Goal: Transaction & Acquisition: Purchase product/service

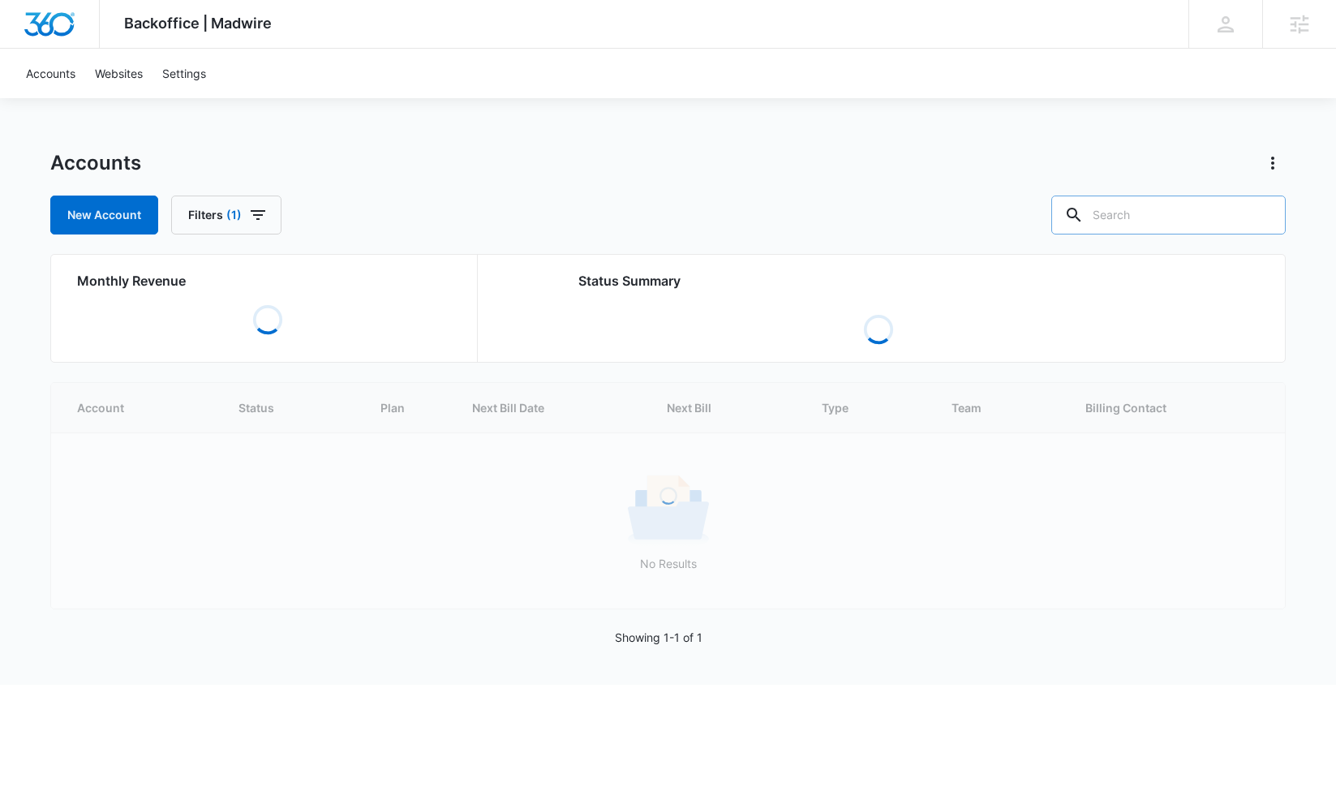
click at [1147, 212] on input "text" at bounding box center [1168, 214] width 234 height 39
type input "pool parts"
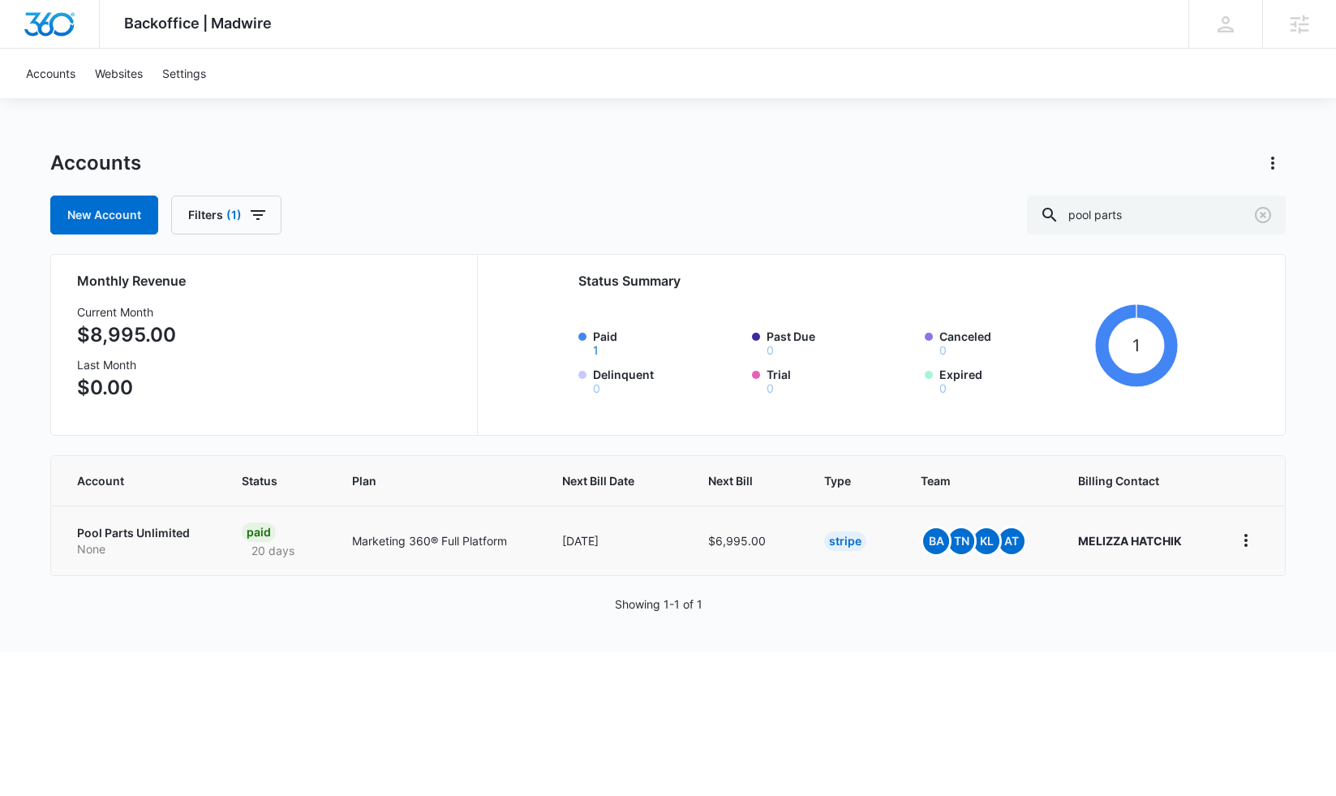
drag, startPoint x: 237, startPoint y: 662, endPoint x: 169, endPoint y: 563, distance: 120.1
click at [232, 655] on html "Backoffice | Madwire Apps Settings [PERSON_NAME] [PERSON_NAME][EMAIL_ADDRESS][P…" at bounding box center [668, 398] width 1336 height 796
click at [168, 541] on p "None" at bounding box center [140, 549] width 126 height 16
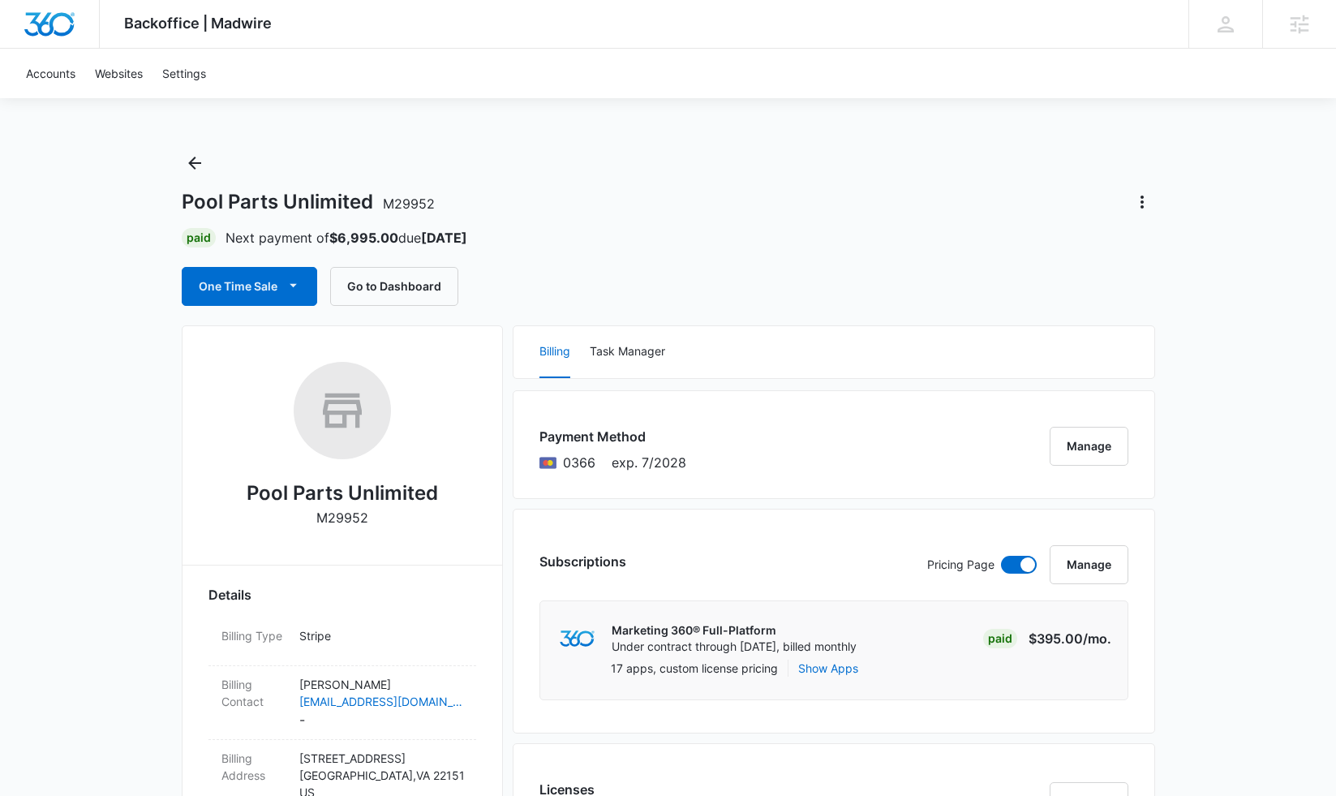
click at [642, 297] on div "One Time Sale Go to Dashboard" at bounding box center [668, 286] width 973 height 39
click at [281, 287] on button "One Time Sale" at bounding box center [249, 286] width 135 height 39
click at [271, 341] on div "Run One-Time Payment" at bounding box center [295, 341] width 187 height 17
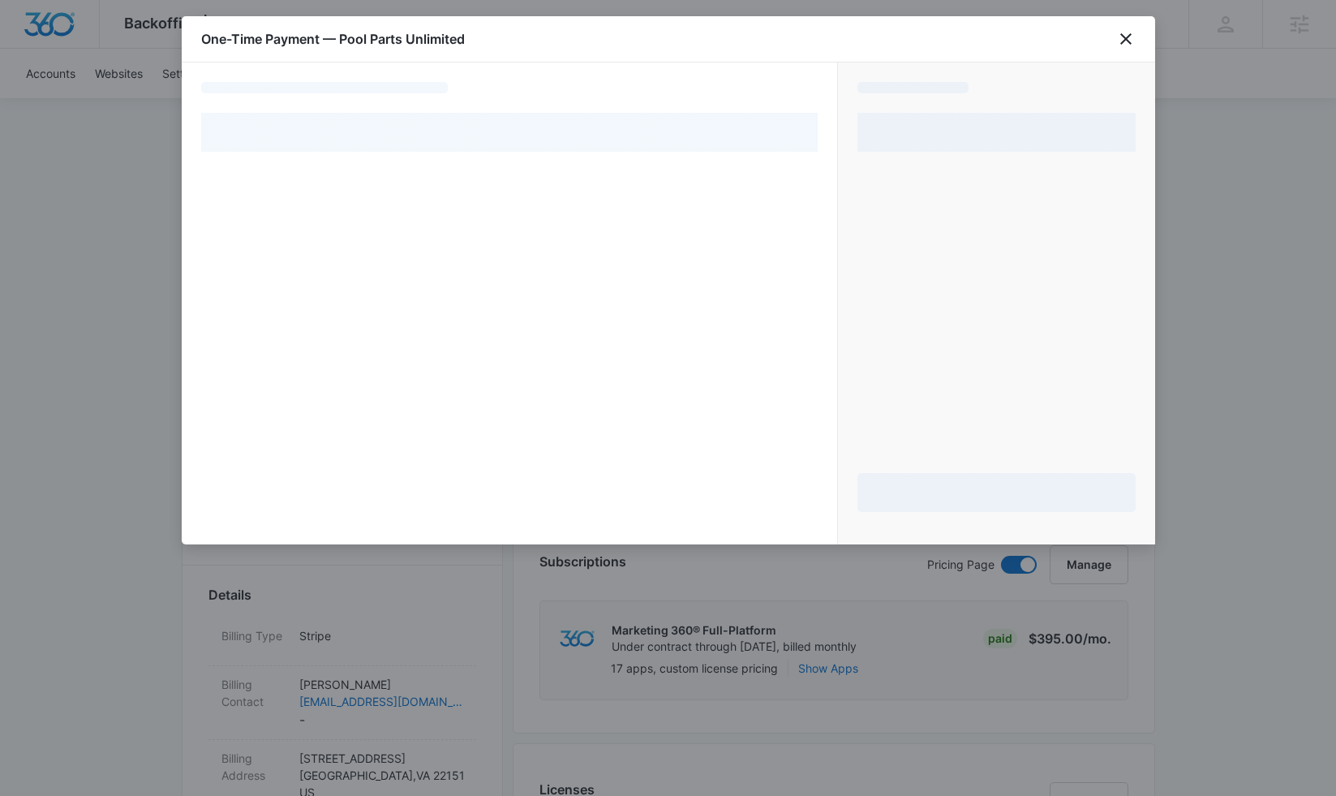
select select "pm_1RngCxA4n8RTgNjUoVRADcej"
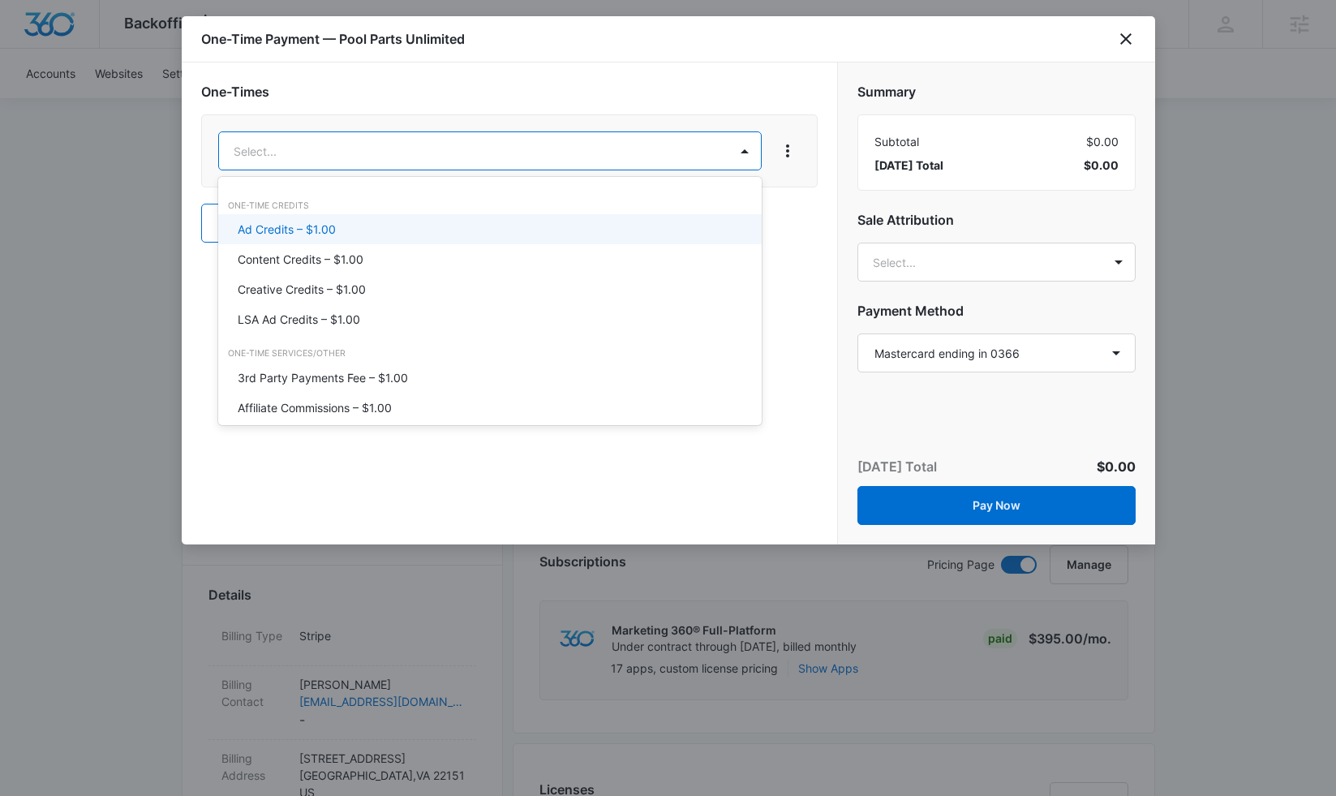
click at [368, 225] on div "Ad Credits – $1.00" at bounding box center [488, 229] width 501 height 17
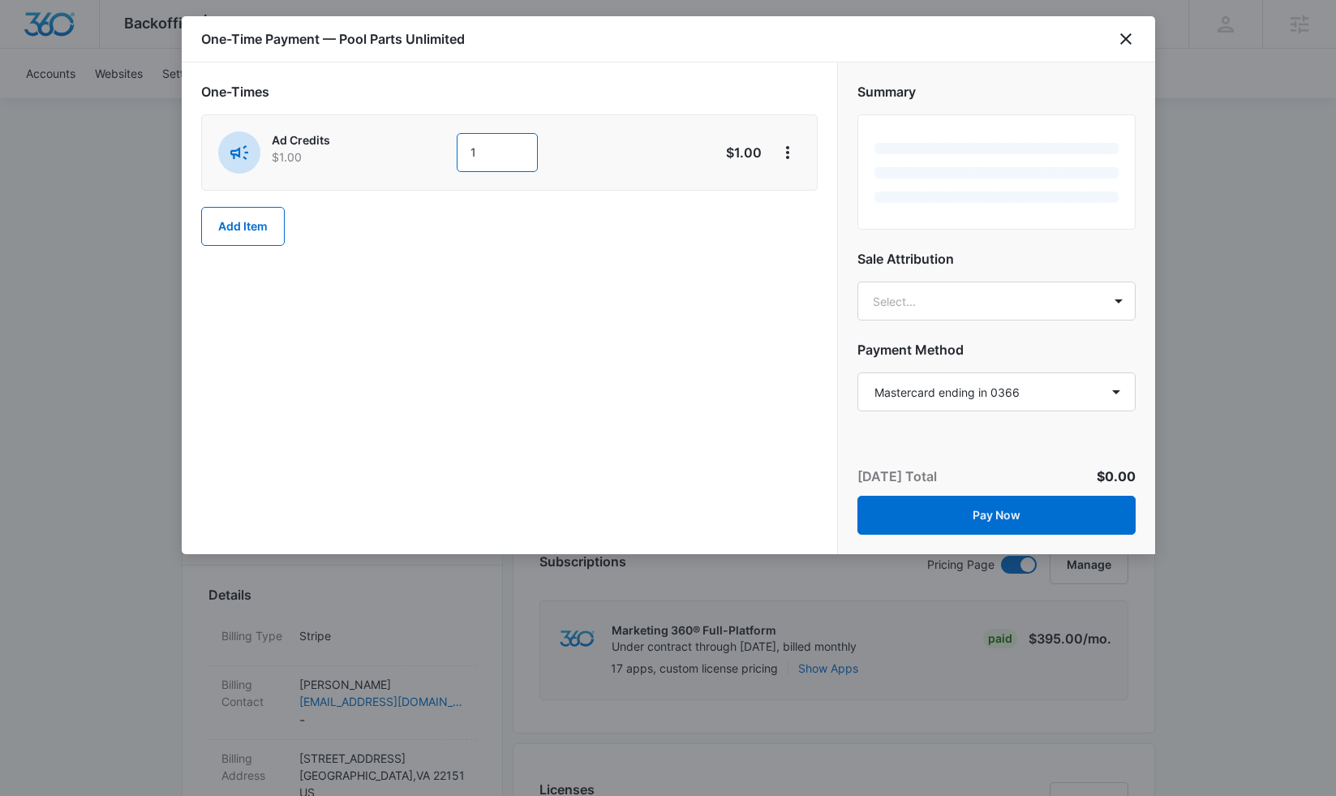
click at [496, 156] on input "1" at bounding box center [497, 152] width 81 height 39
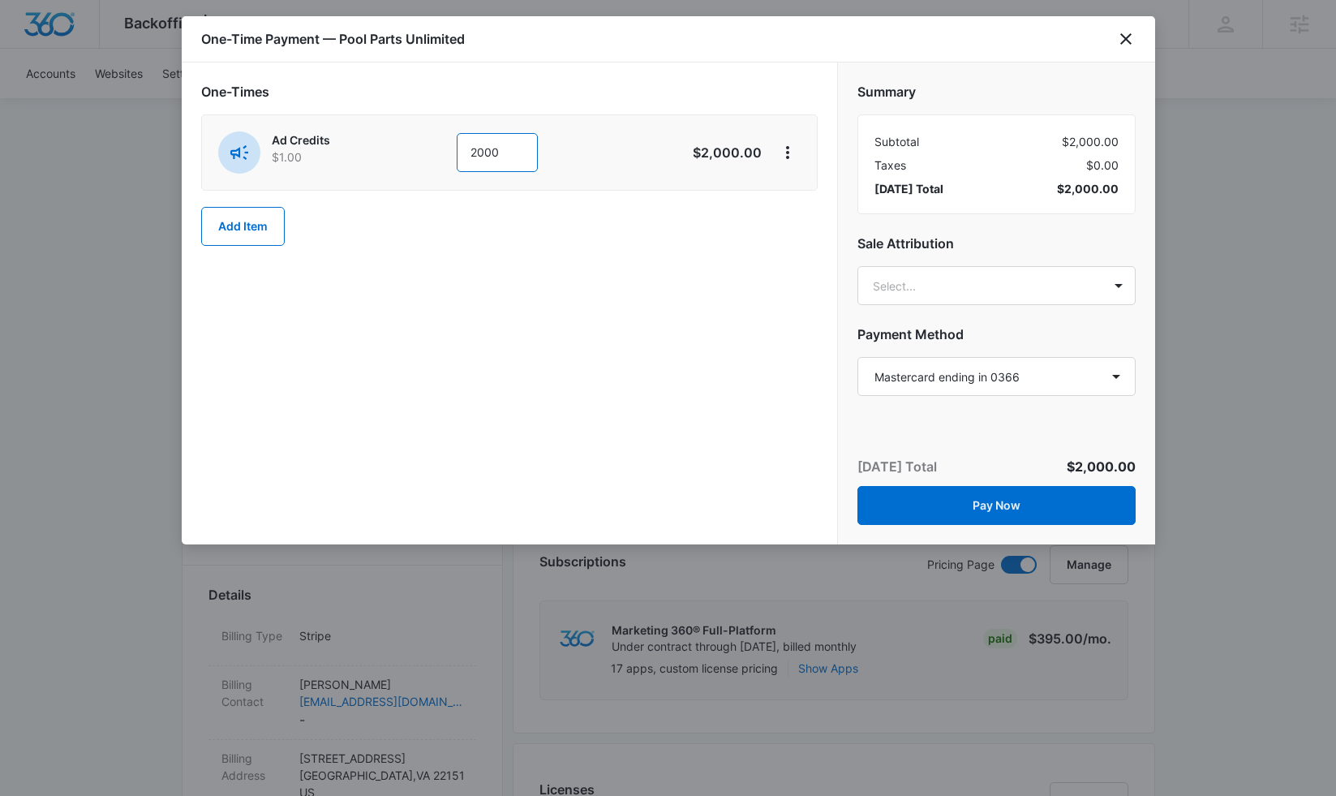
type input "2000"
click at [611, 353] on div "One-Times Ad Credits $1.00 2000 $2,000.00 Add Item" at bounding box center [509, 303] width 655 height 482
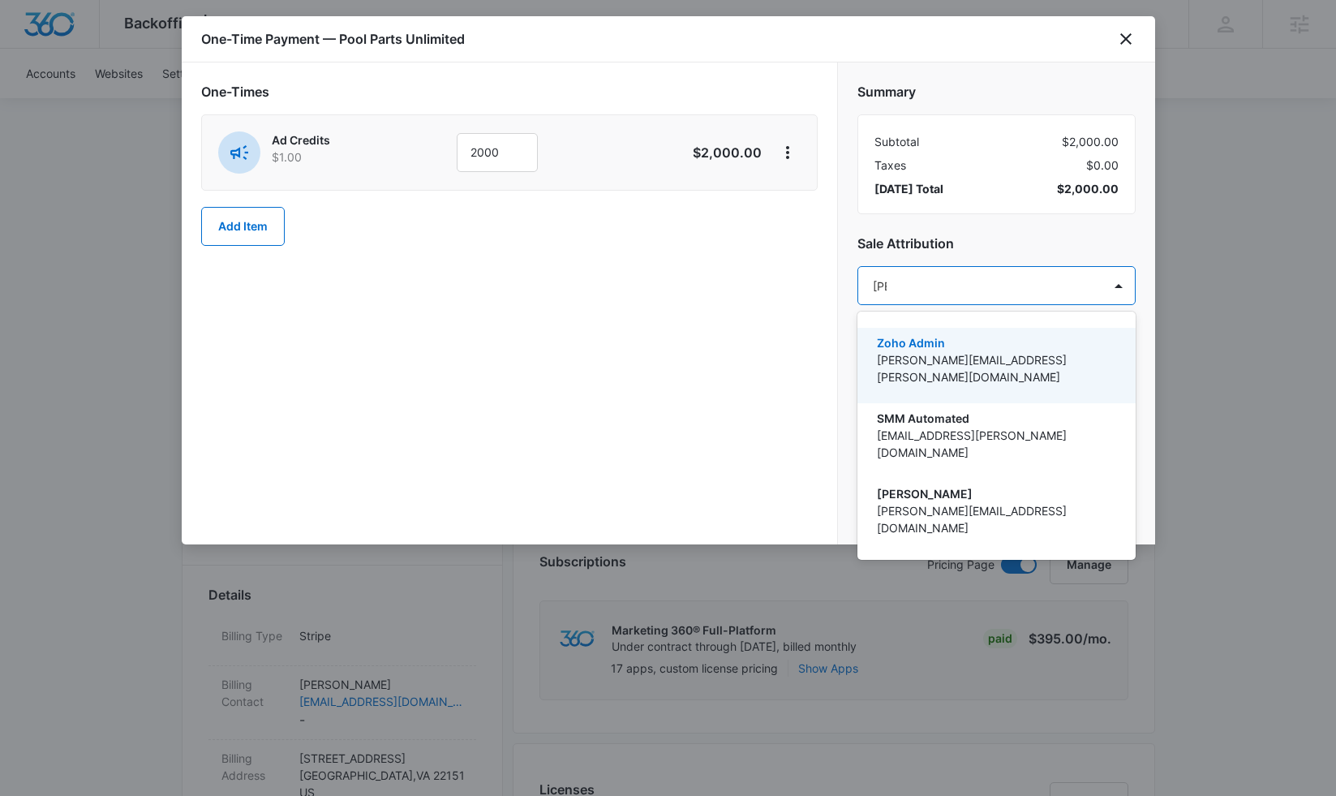
type input "tomm"
click at [905, 502] on p "[PERSON_NAME][EMAIL_ADDRESS][PERSON_NAME][DOMAIN_NAME]" at bounding box center [995, 519] width 236 height 34
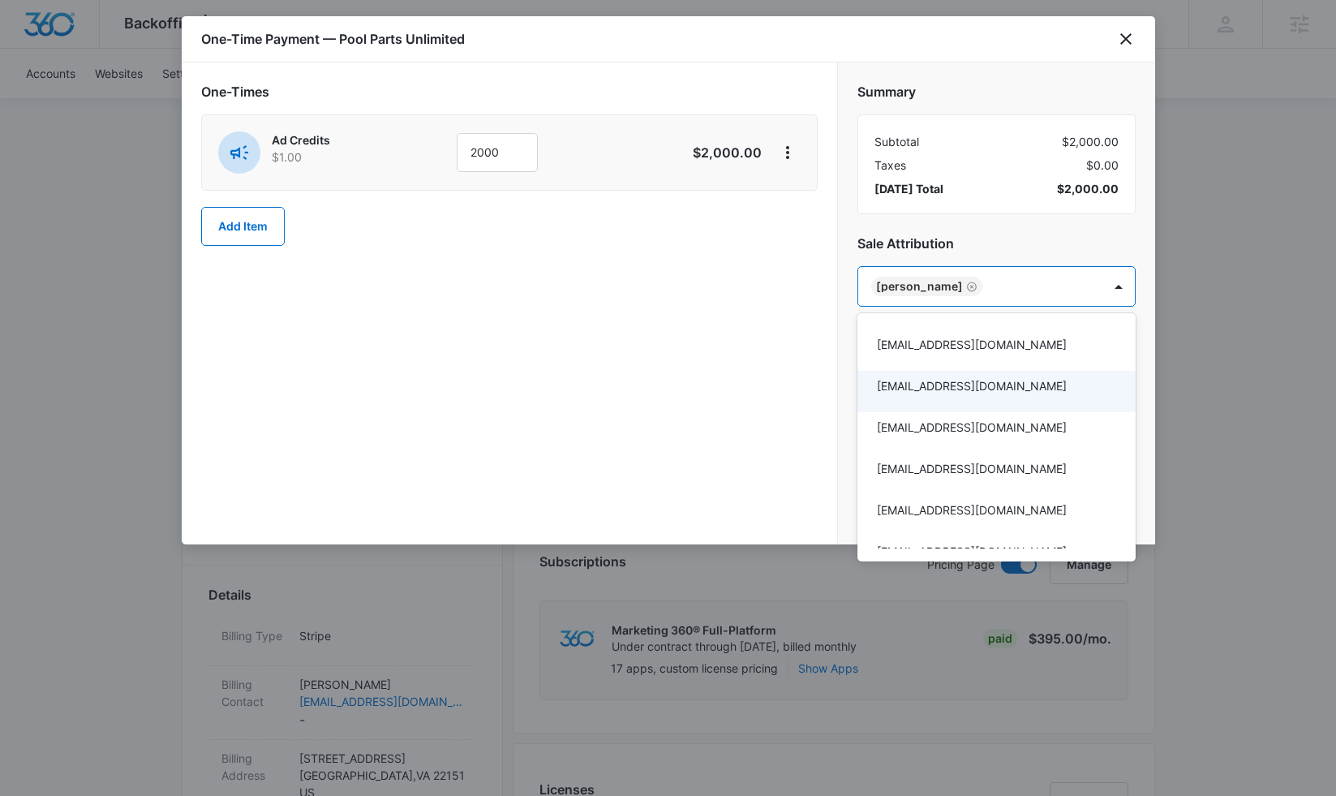
click at [624, 197] on div at bounding box center [668, 398] width 1336 height 796
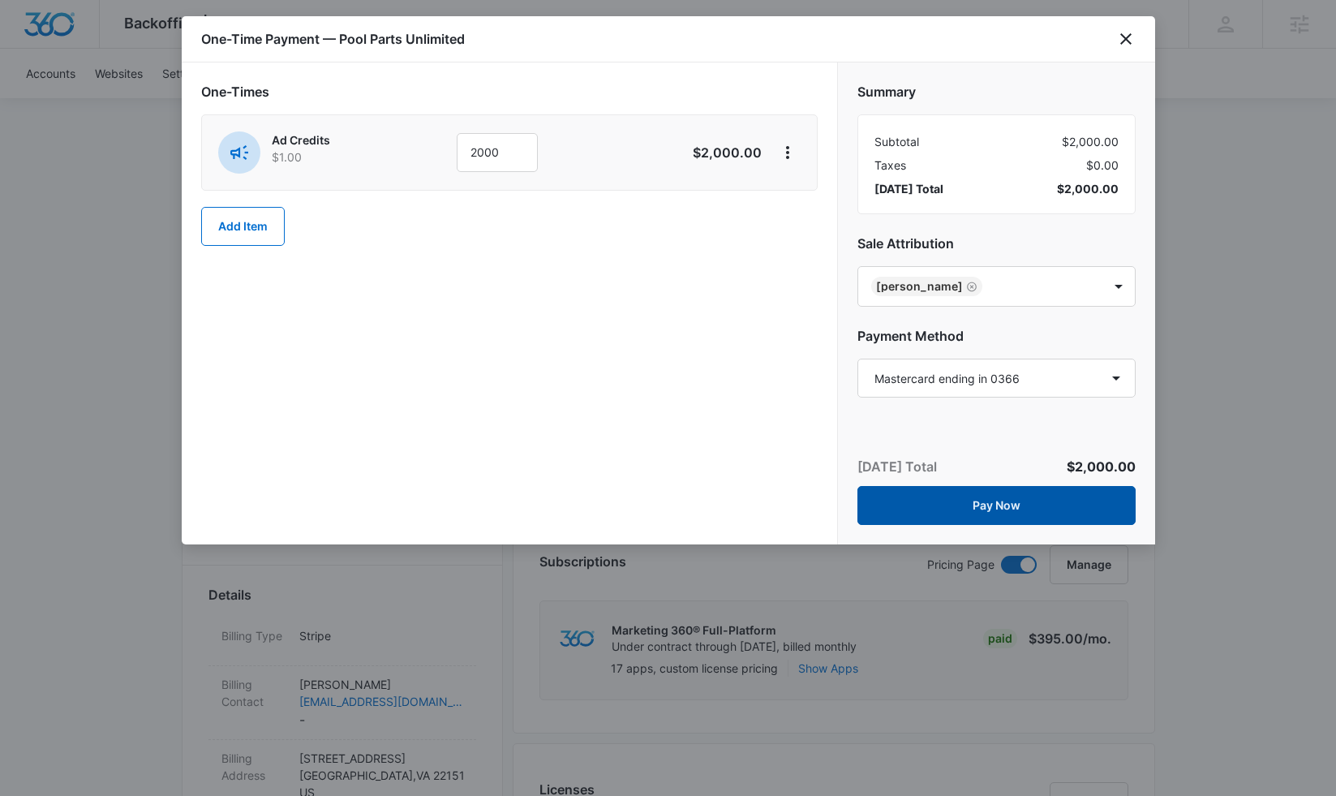
click at [895, 500] on button "Pay Now" at bounding box center [996, 505] width 278 height 39
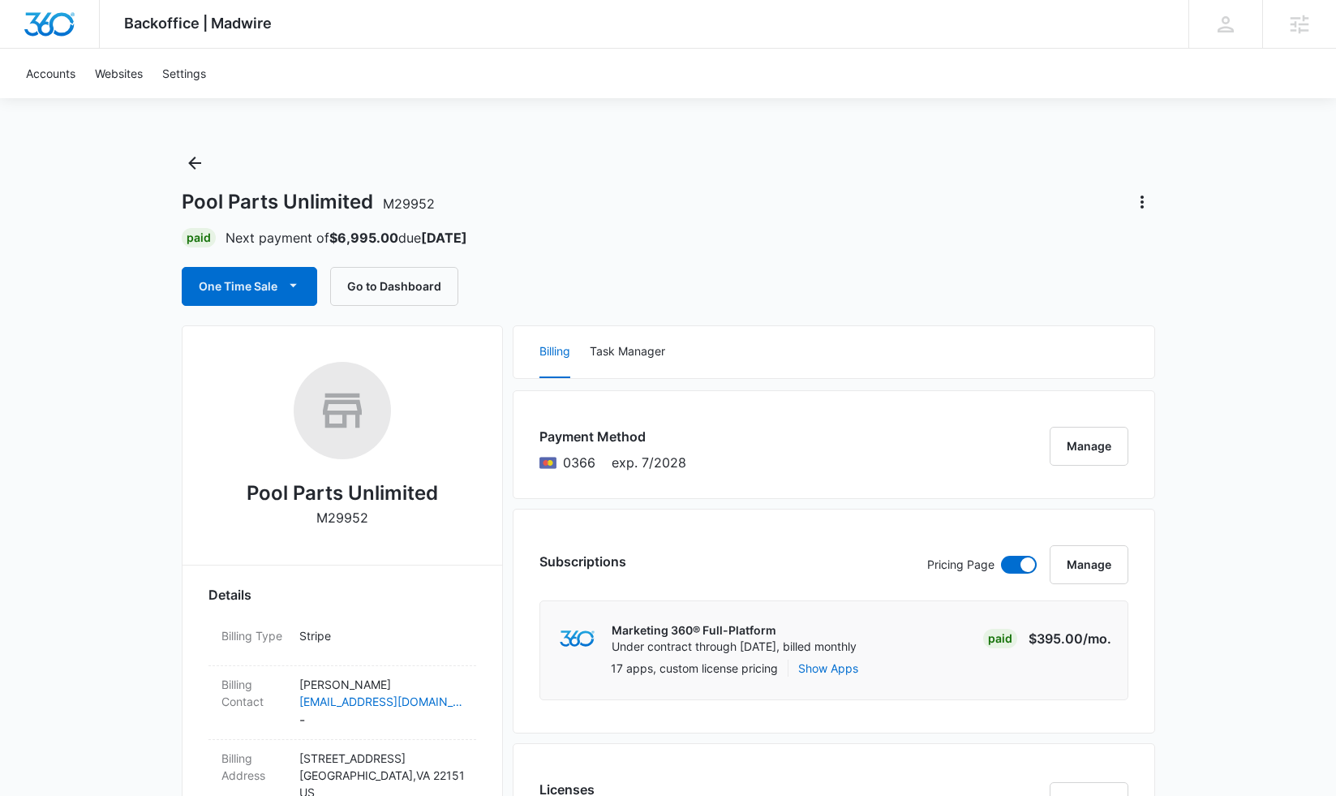
click at [796, 183] on div "Pool Parts Unlimited M29952 Paid Next payment of $6,995.00 due [DATE] One Time …" at bounding box center [668, 228] width 973 height 156
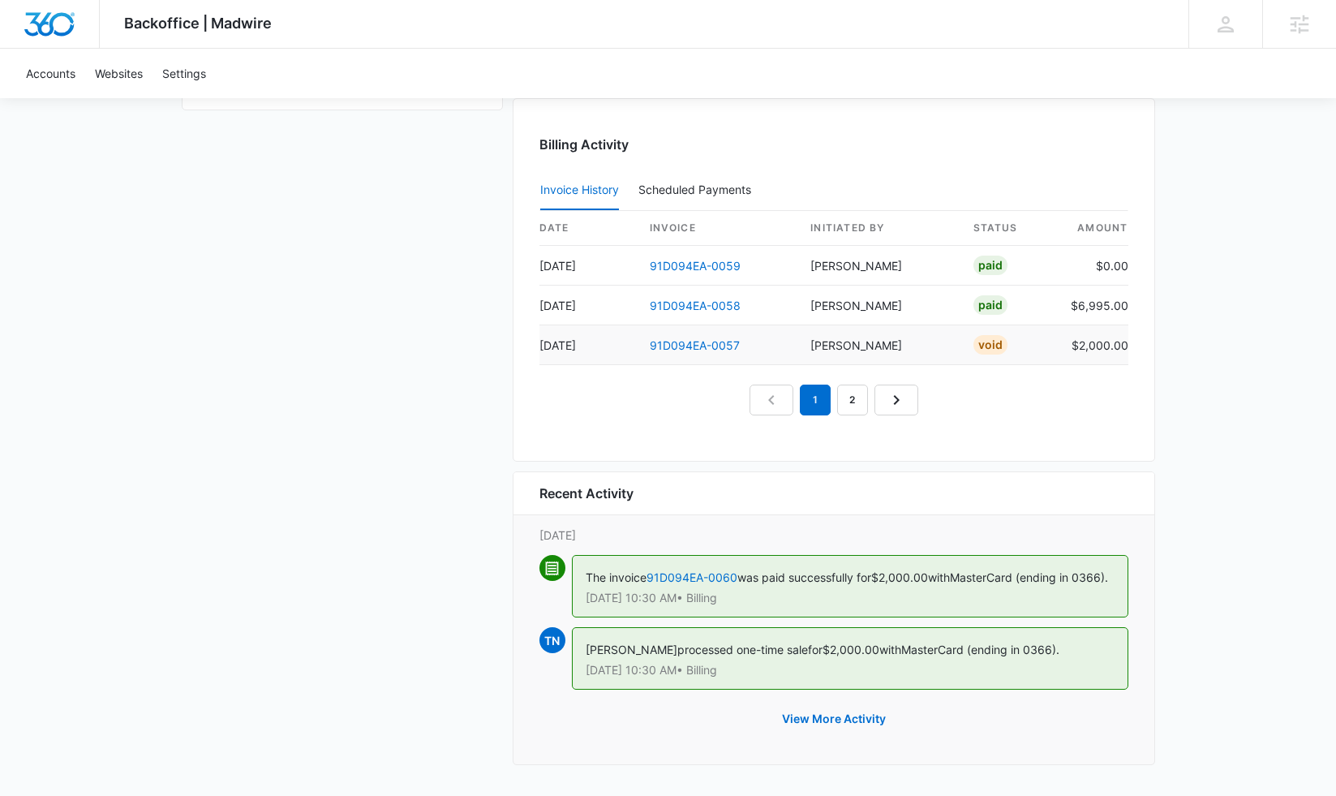
scroll to position [1535, 0]
